Goal: Task Accomplishment & Management: Complete application form

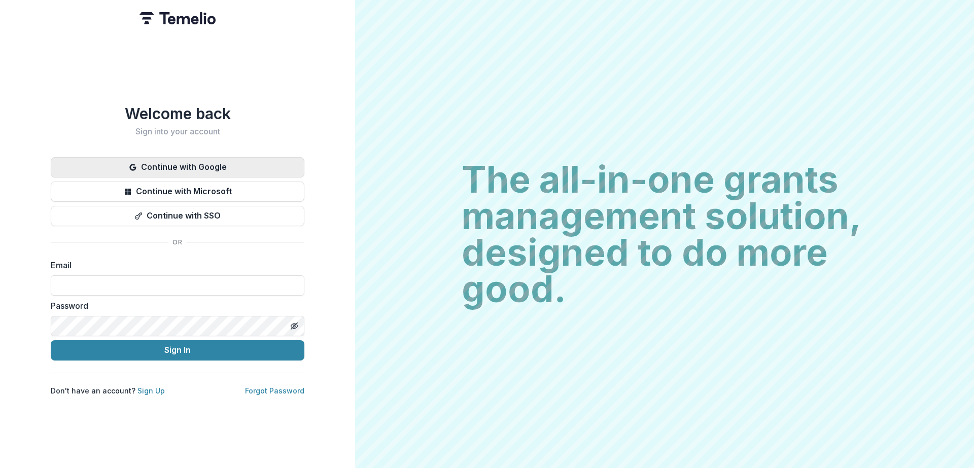
click at [162, 166] on button "Continue with Google" at bounding box center [178, 167] width 254 height 20
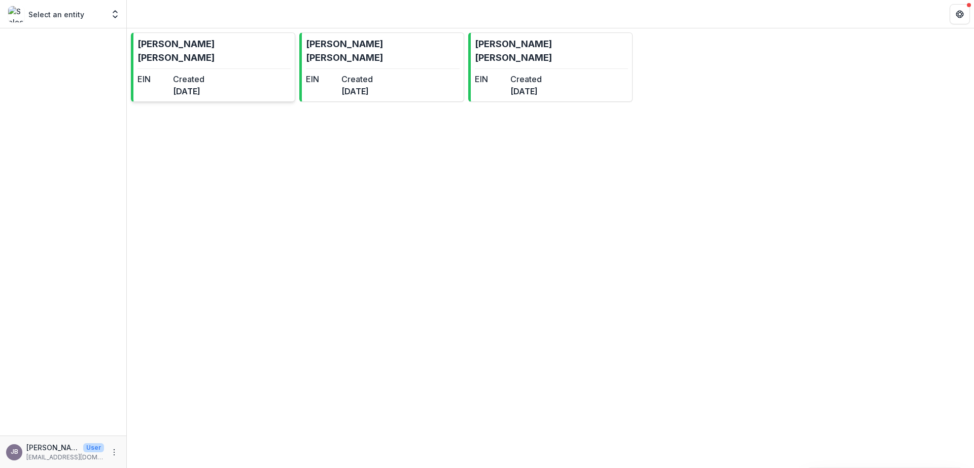
click at [160, 49] on p "[PERSON_NAME] [PERSON_NAME]" at bounding box center [213, 50] width 153 height 27
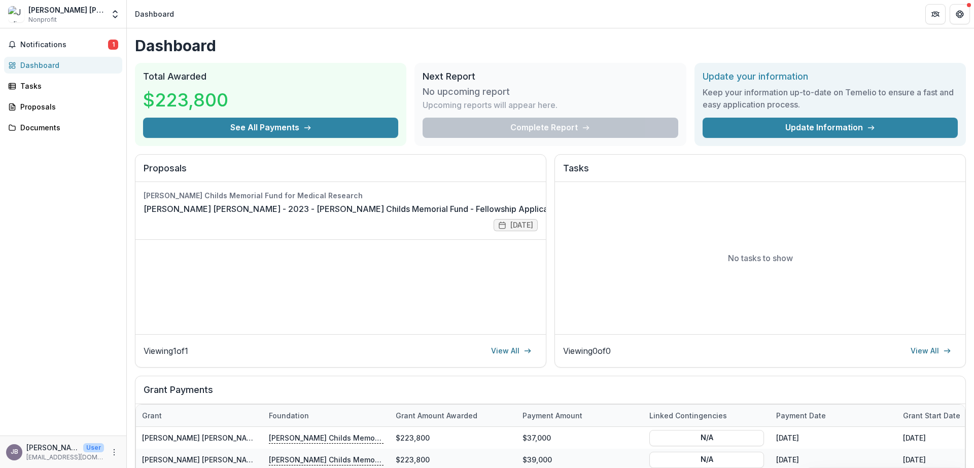
click at [87, 15] on div "[PERSON_NAME] [PERSON_NAME]" at bounding box center [66, 10] width 76 height 11
click at [109, 12] on button "Open entity switcher" at bounding box center [115, 14] width 14 height 20
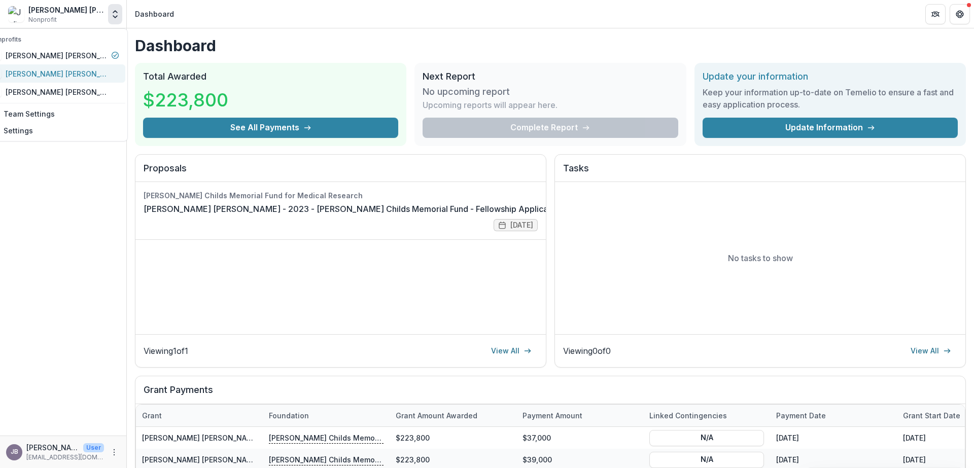
click at [68, 68] on div "[PERSON_NAME] [PERSON_NAME]" at bounding box center [56, 73] width 101 height 11
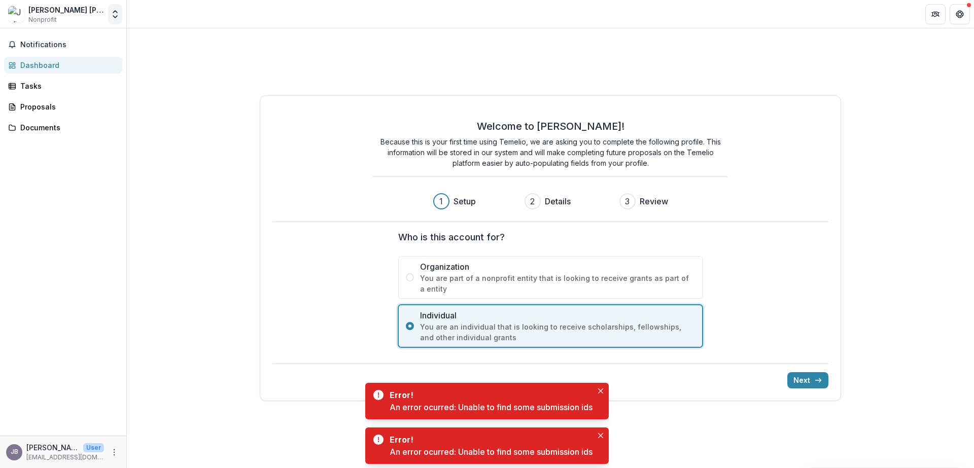
click at [114, 13] on polyline "Open entity switcher" at bounding box center [115, 12] width 4 height 2
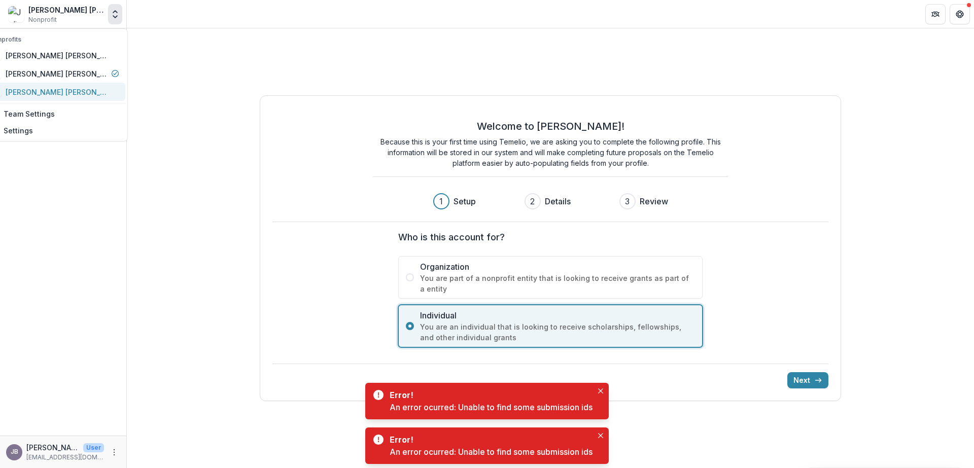
click at [77, 90] on div "[PERSON_NAME] [PERSON_NAME]" at bounding box center [56, 92] width 101 height 11
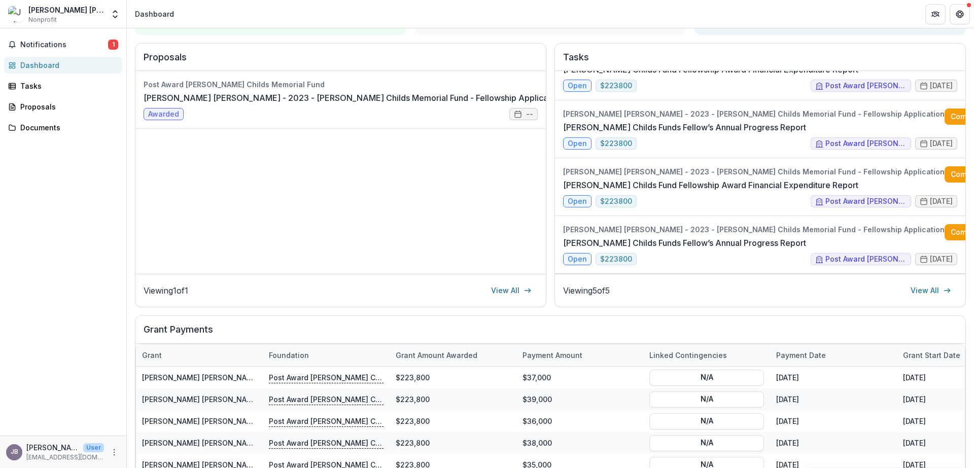
scroll to position [121, 0]
click at [924, 283] on link "View All" at bounding box center [930, 290] width 53 height 16
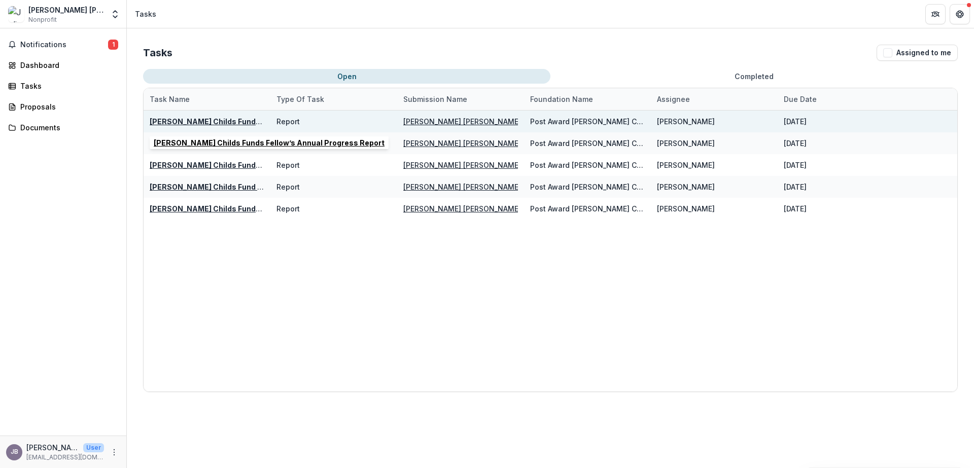
click at [208, 121] on u "[PERSON_NAME] Childs Funds Fellow’s Annual Progress Report" at bounding box center [265, 121] width 231 height 9
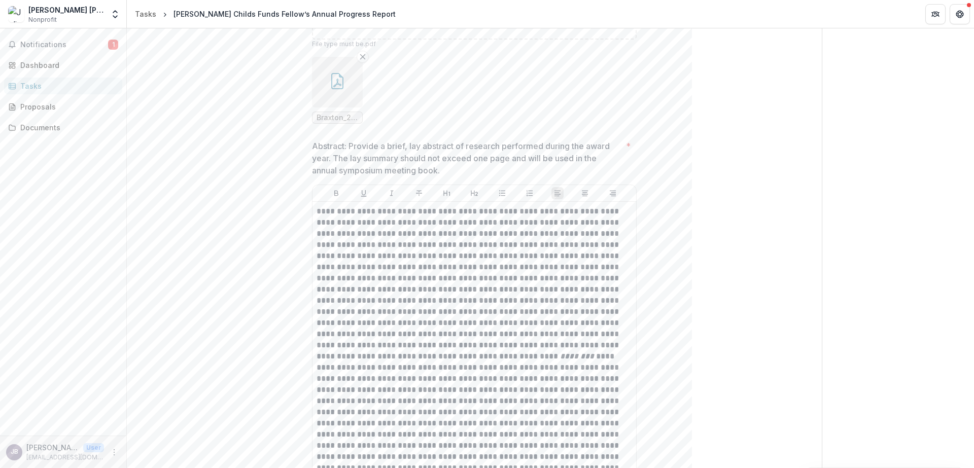
scroll to position [1460, 0]
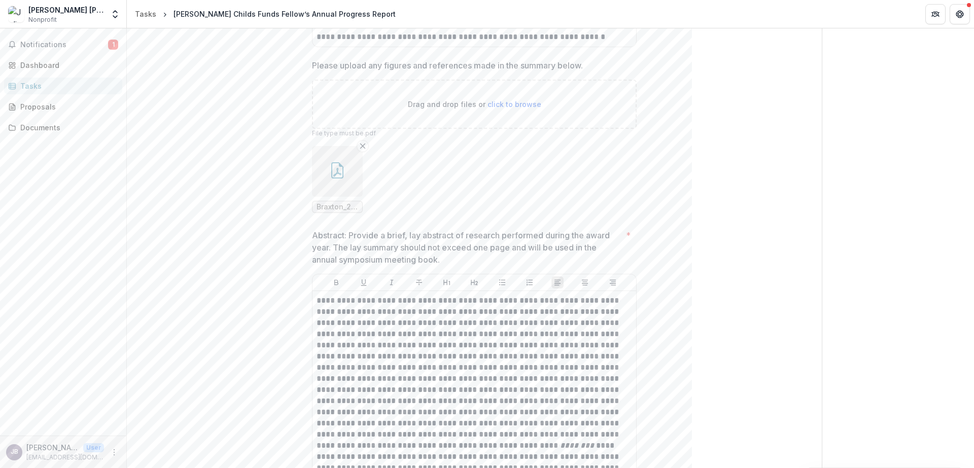
click at [335, 177] on button "button" at bounding box center [337, 171] width 51 height 51
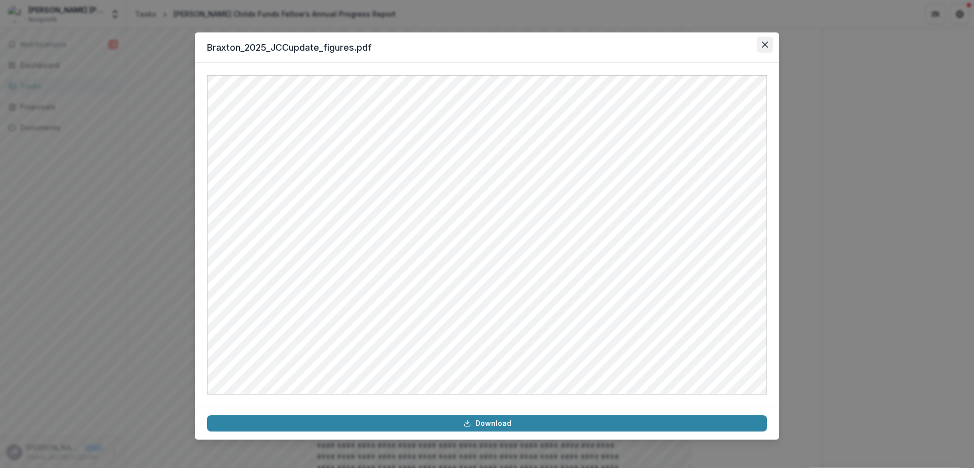
click at [765, 46] on icon "Close" at bounding box center [765, 45] width 6 height 6
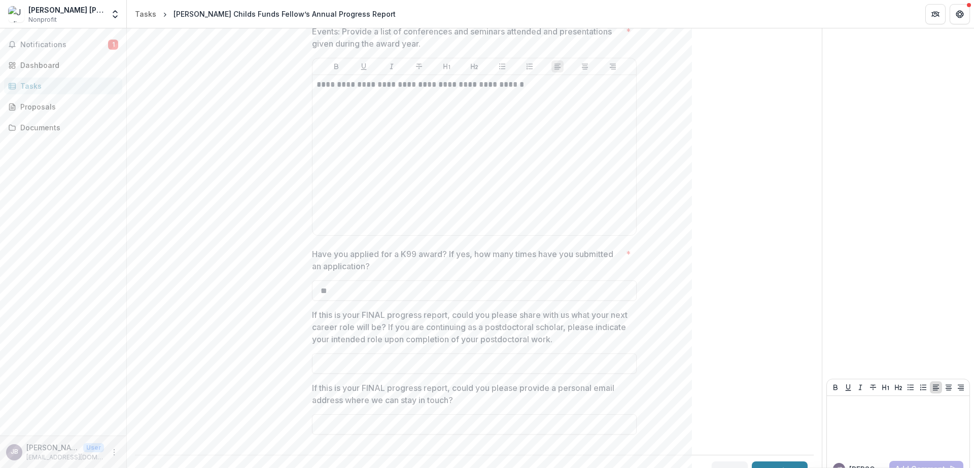
scroll to position [2413, 0]
click at [776, 462] on button "Submit" at bounding box center [780, 472] width 56 height 20
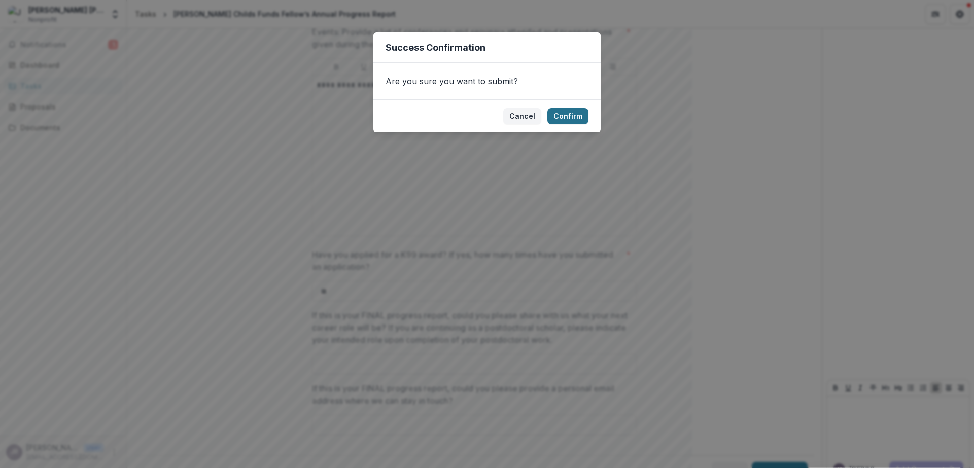
click at [571, 114] on button "Confirm" at bounding box center [567, 116] width 41 height 16
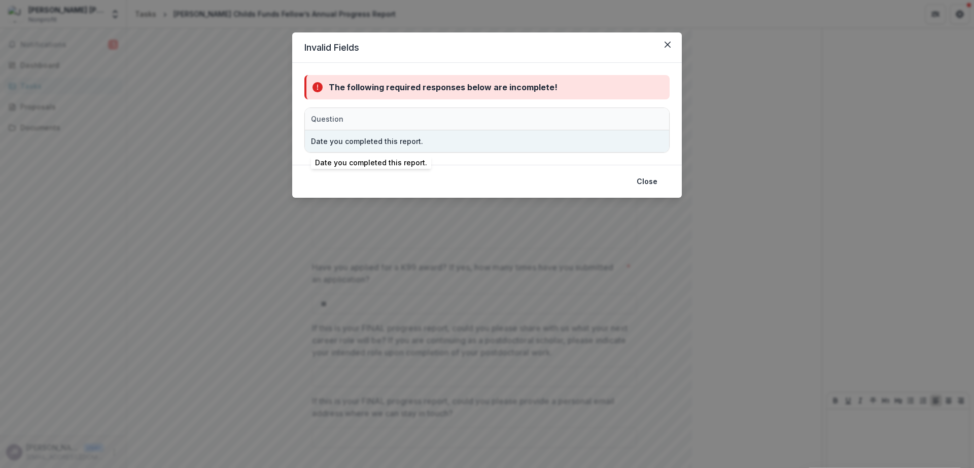
click at [371, 141] on div "Date you completed this report." at bounding box center [367, 141] width 112 height 11
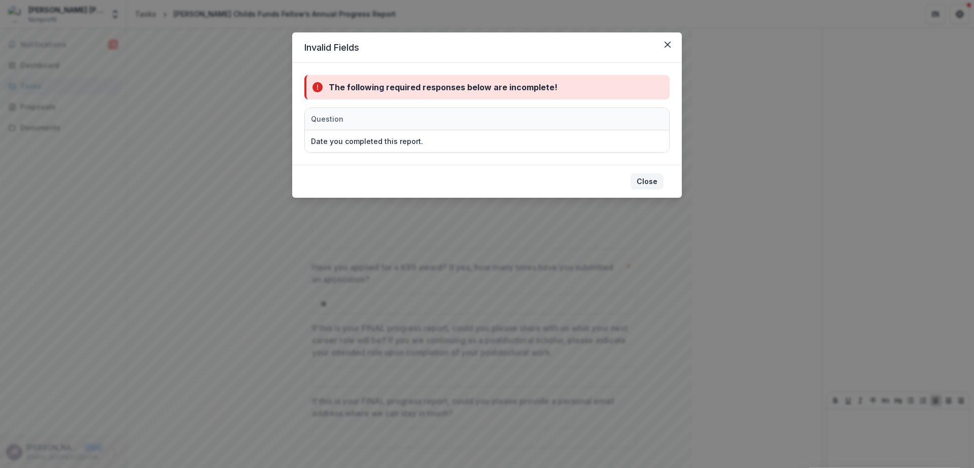
click at [645, 179] on button "Close" at bounding box center [647, 181] width 33 height 16
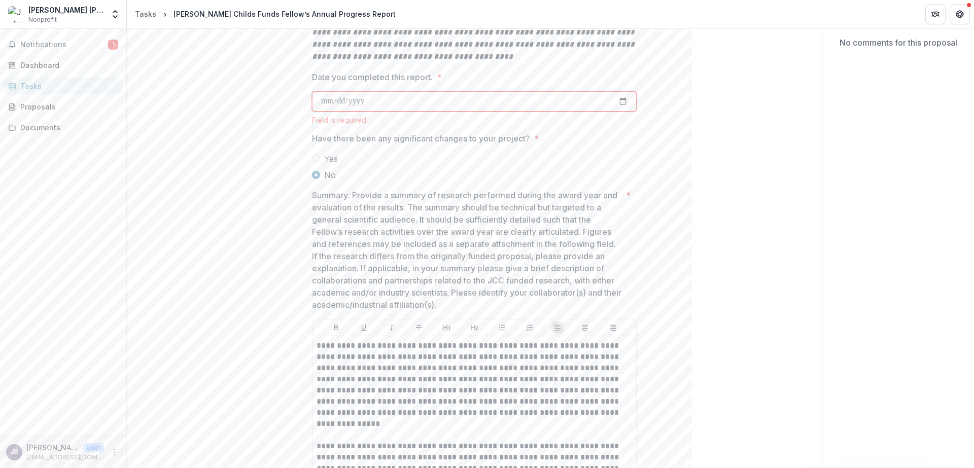
scroll to position [0, 0]
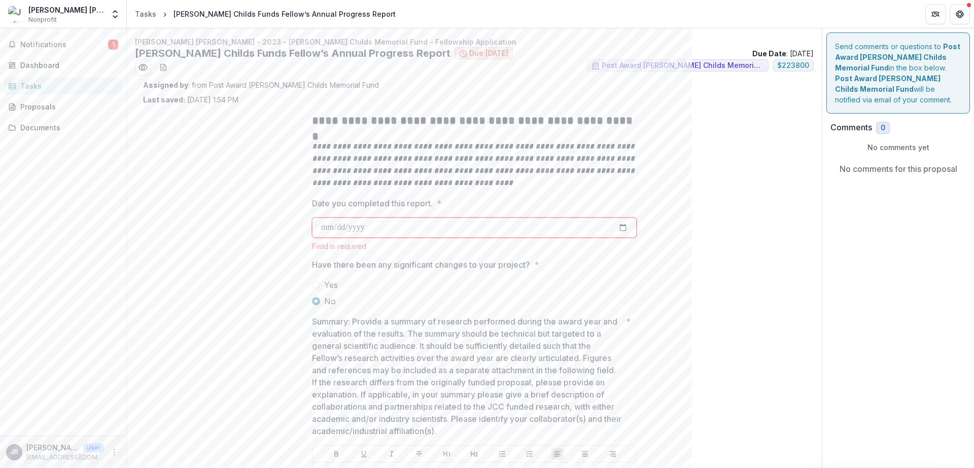
click at [452, 225] on input "Date you completed this report. *" at bounding box center [474, 228] width 325 height 20
type input "**********"
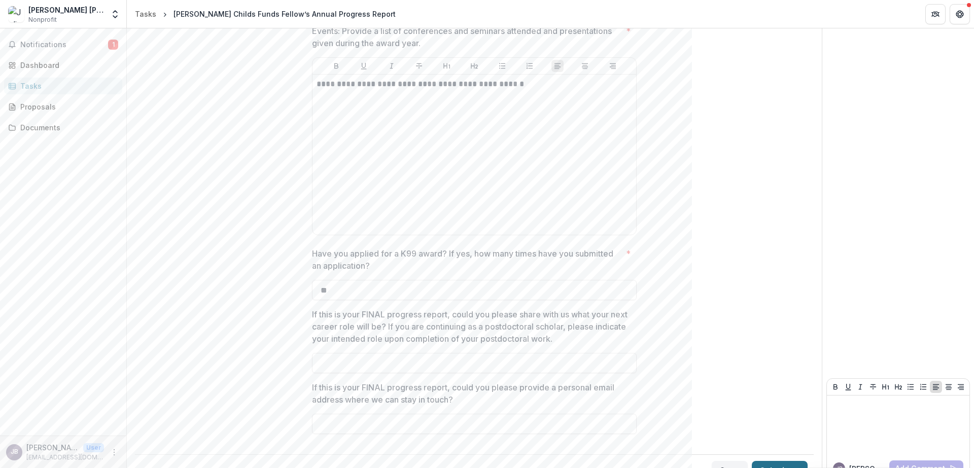
scroll to position [2425, 0]
click at [774, 462] on button "Submit" at bounding box center [780, 472] width 56 height 20
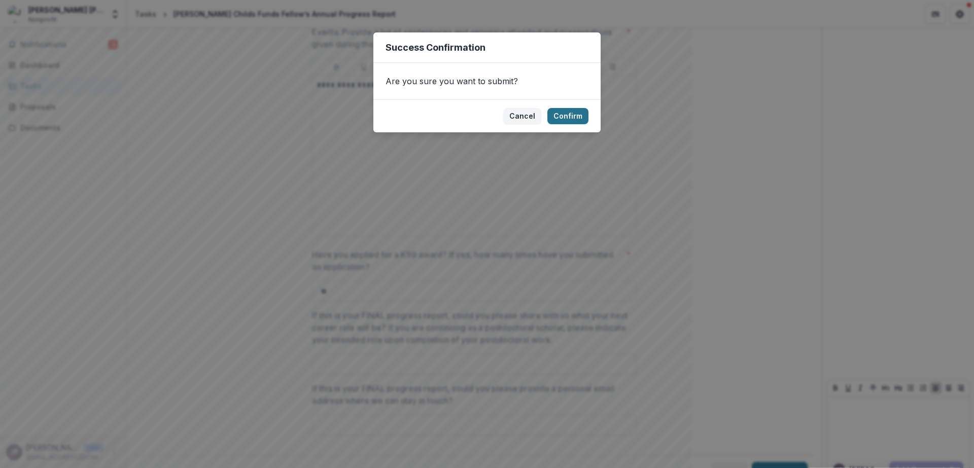
click at [554, 119] on button "Confirm" at bounding box center [567, 116] width 41 height 16
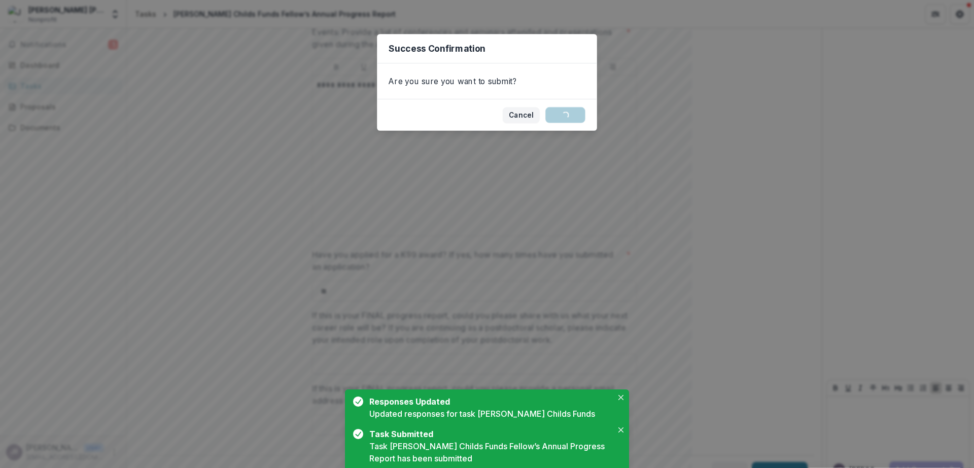
scroll to position [0, 0]
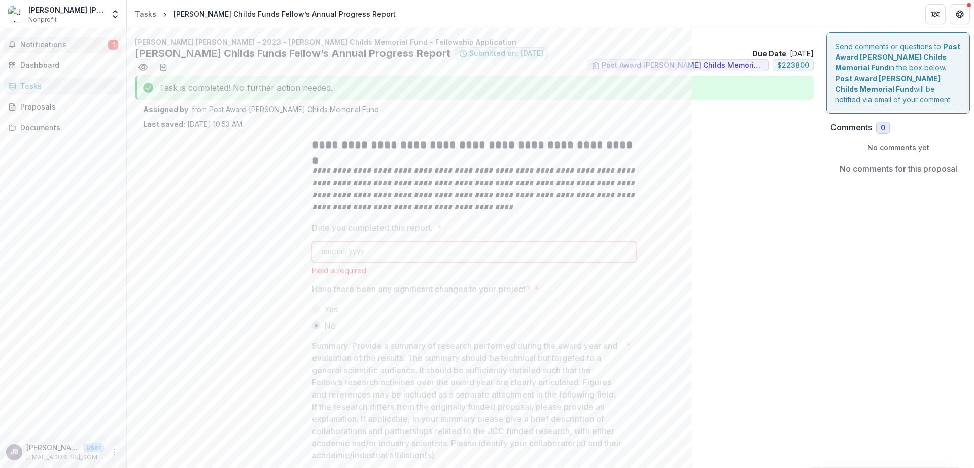
click at [83, 47] on span "Notifications" at bounding box center [64, 45] width 88 height 9
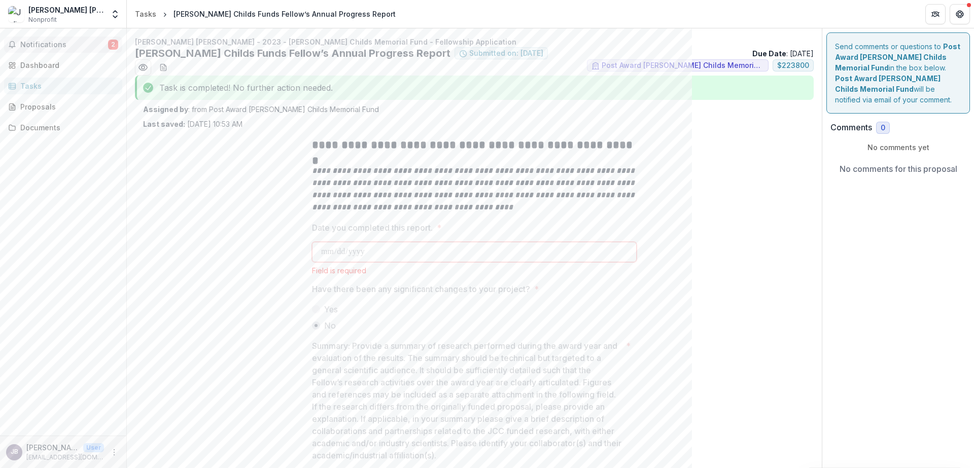
click at [63, 38] on button "Notifications 2" at bounding box center [63, 45] width 118 height 16
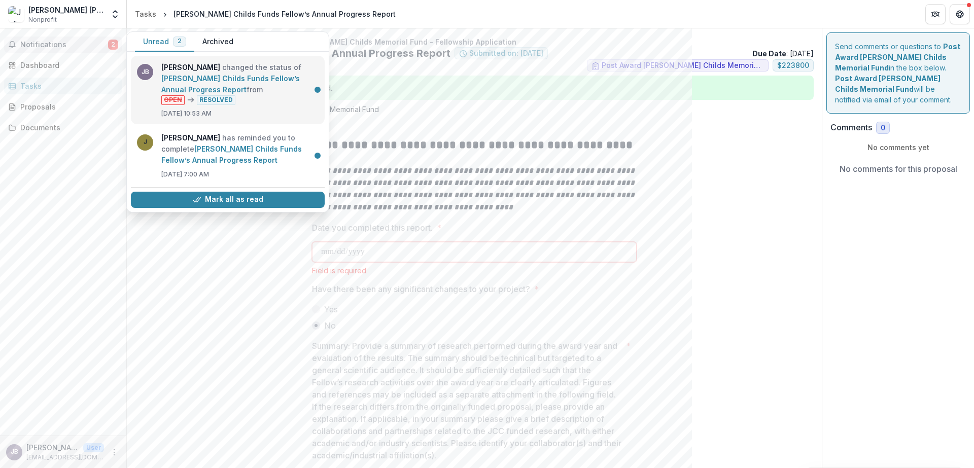
click at [193, 79] on link "[PERSON_NAME] Childs Funds Fellow’s Annual Progress Report" at bounding box center [230, 84] width 138 height 20
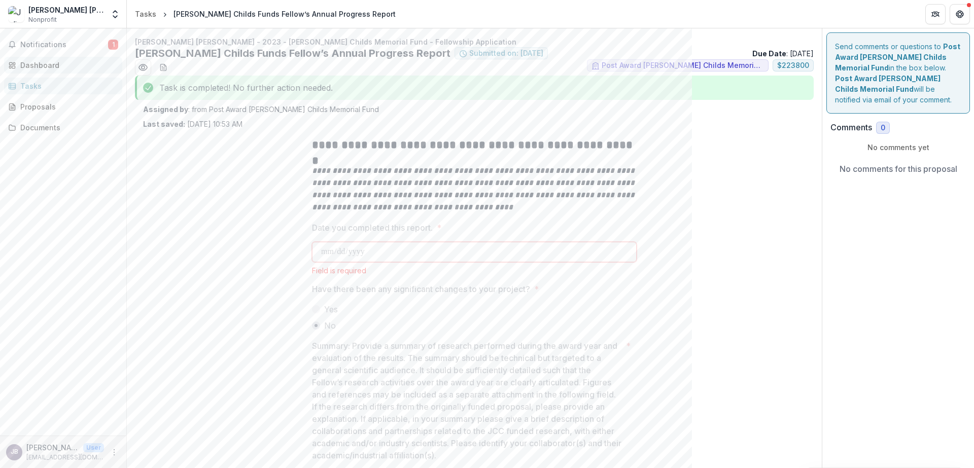
click at [48, 65] on div "Dashboard" at bounding box center [67, 65] width 94 height 11
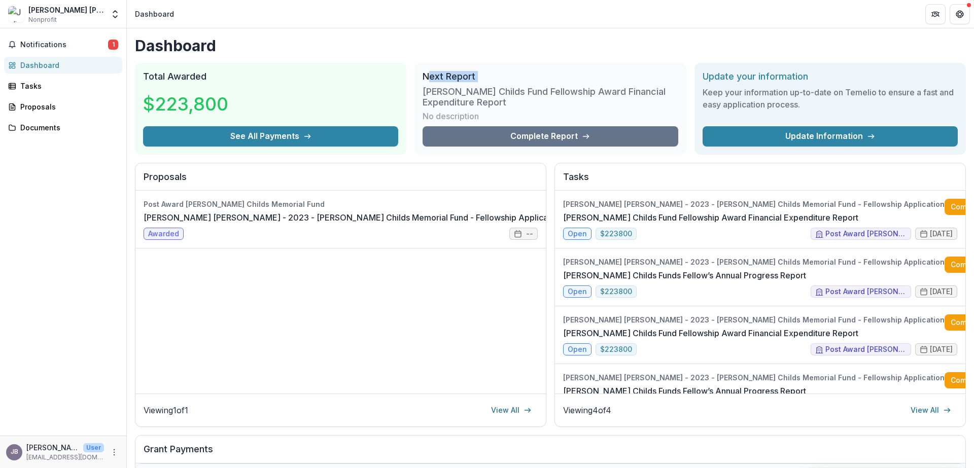
drag, startPoint x: 428, startPoint y: 80, endPoint x: 519, endPoint y: 85, distance: 91.5
click at [519, 85] on div "Next Report [PERSON_NAME] Childs Fund Fellowship Award Financial Expenditure Re…" at bounding box center [549, 109] width 271 height 92
click at [518, 91] on h3 "[PERSON_NAME] Childs Fund Fellowship Award Financial Expenditure Report" at bounding box center [550, 97] width 255 height 22
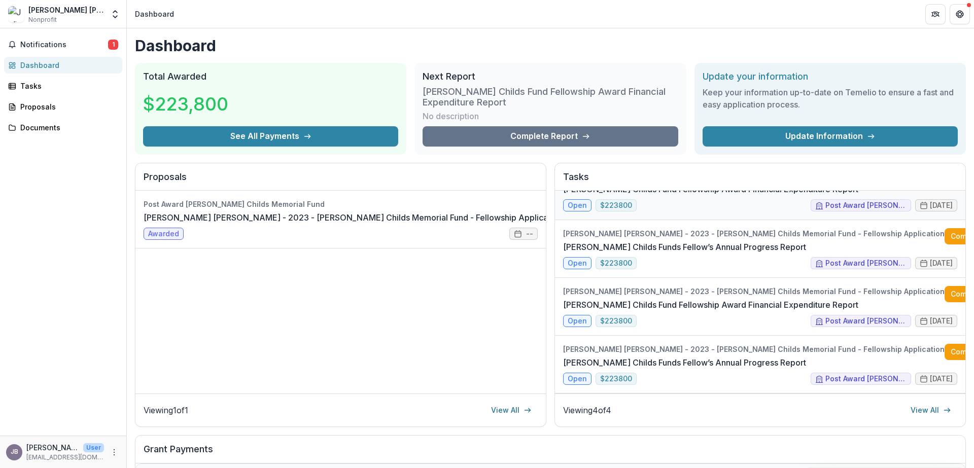
scroll to position [28, 0]
